Goal: Navigation & Orientation: Find specific page/section

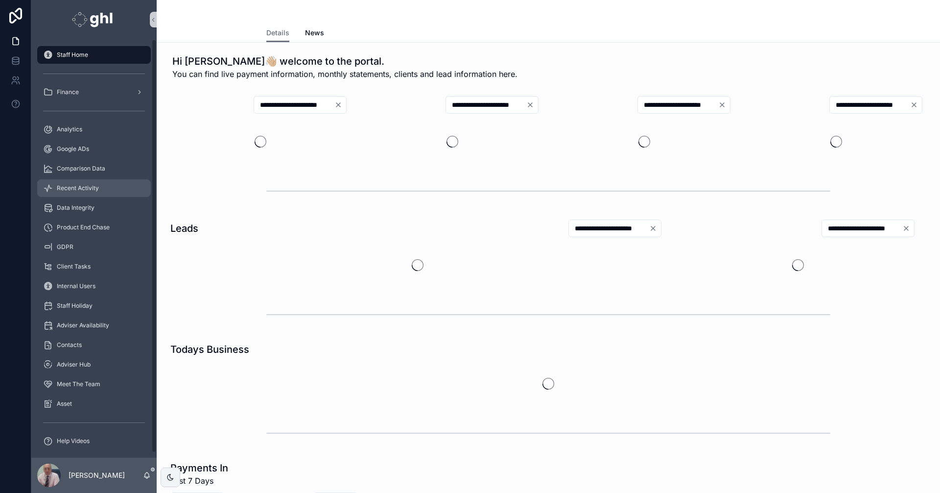
click at [85, 186] on span "Recent Activity" at bounding box center [78, 188] width 42 height 8
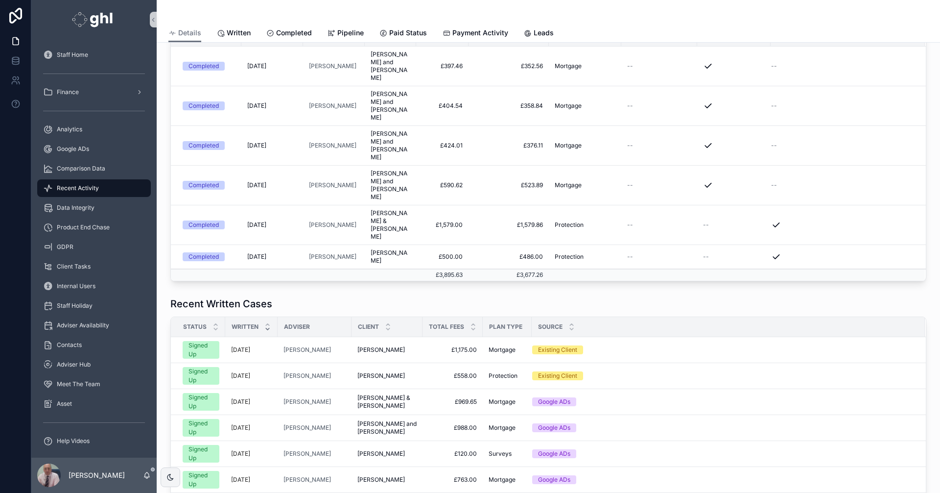
scroll to position [127, 0]
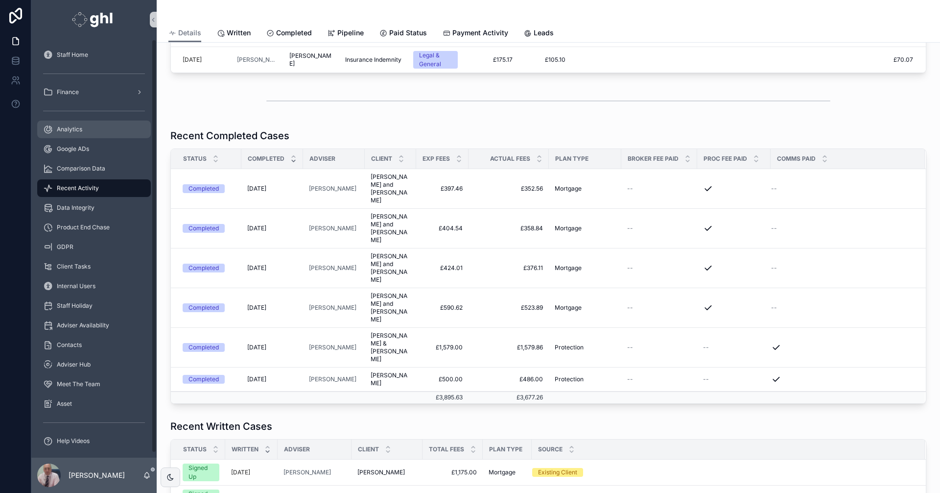
click at [69, 130] on span "Analytics" at bounding box center [69, 129] width 25 height 8
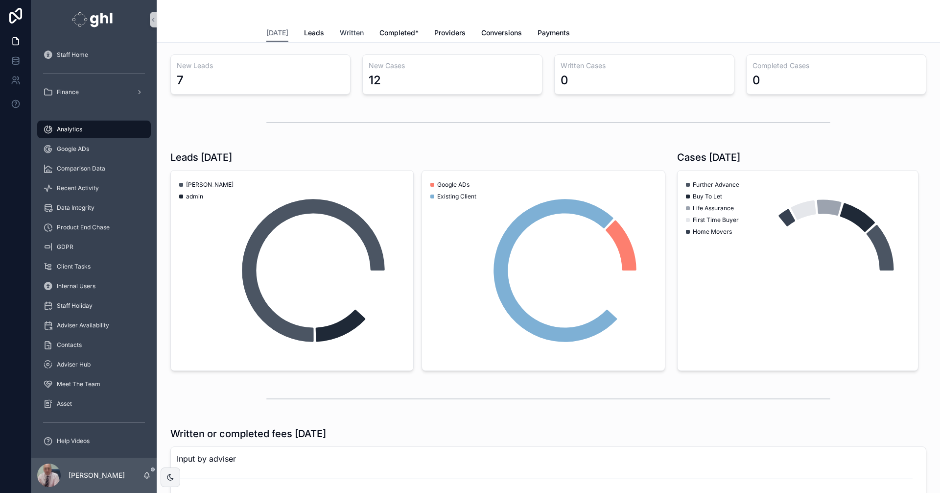
click at [349, 31] on span "Written" at bounding box center [352, 33] width 24 height 10
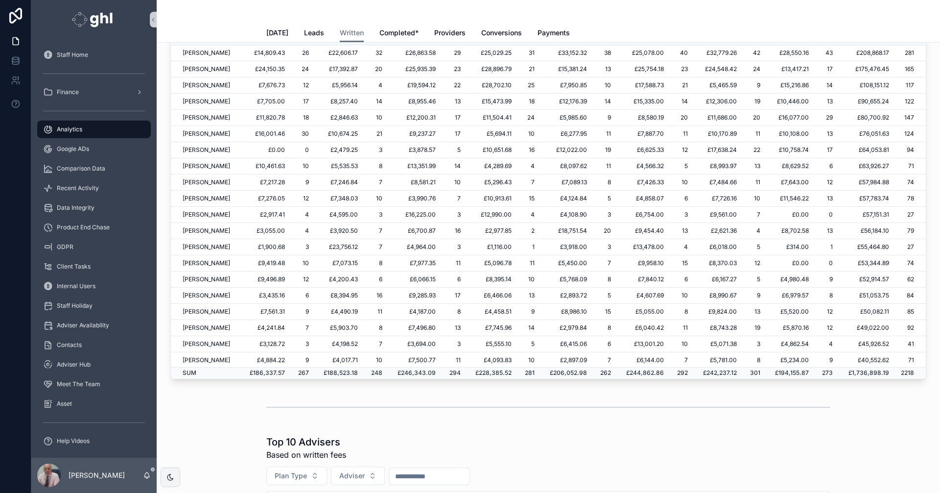
scroll to position [160, 0]
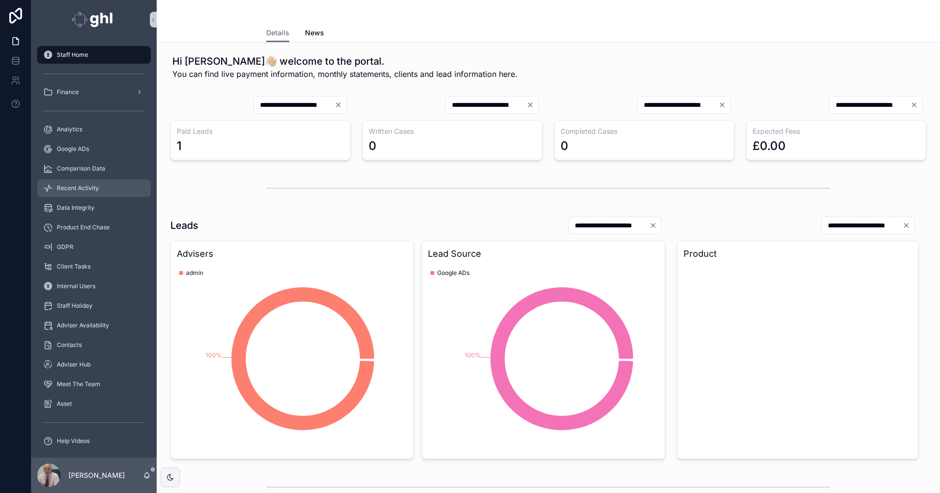
drag, startPoint x: 76, startPoint y: 186, endPoint x: 102, endPoint y: 187, distance: 26.0
click at [76, 186] on span "Recent Activity" at bounding box center [78, 188] width 42 height 8
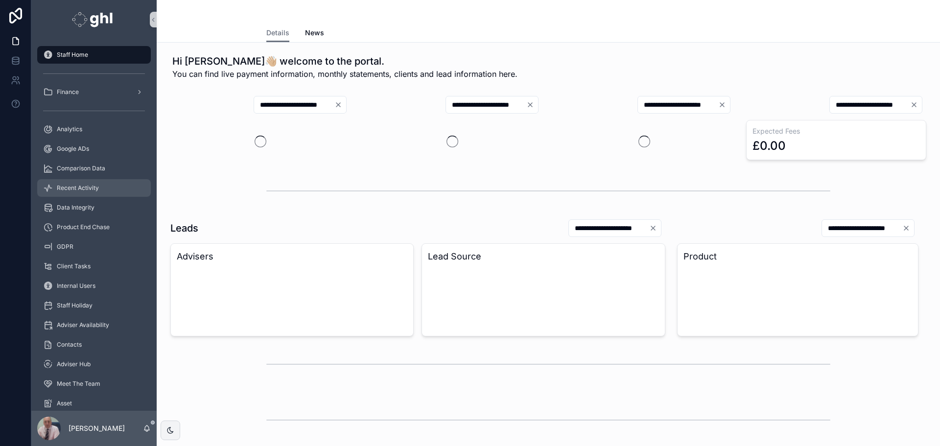
click at [77, 185] on span "Recent Activity" at bounding box center [78, 188] width 42 height 8
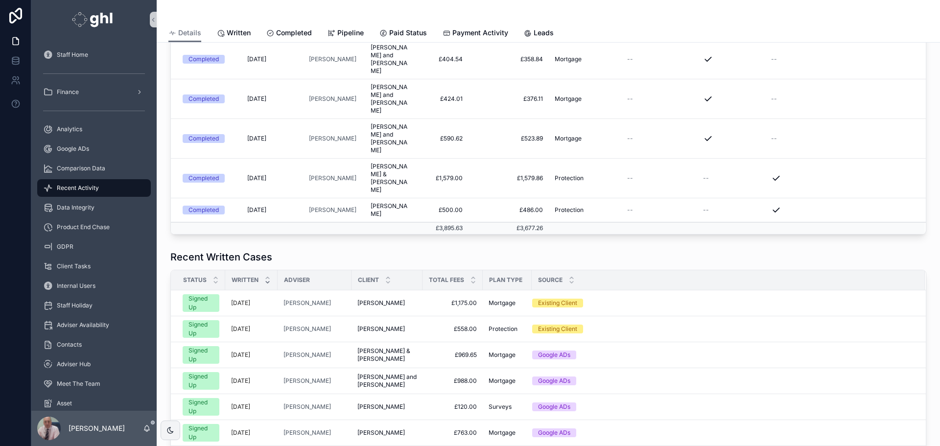
scroll to position [286, 0]
